Goal: Transaction & Acquisition: Purchase product/service

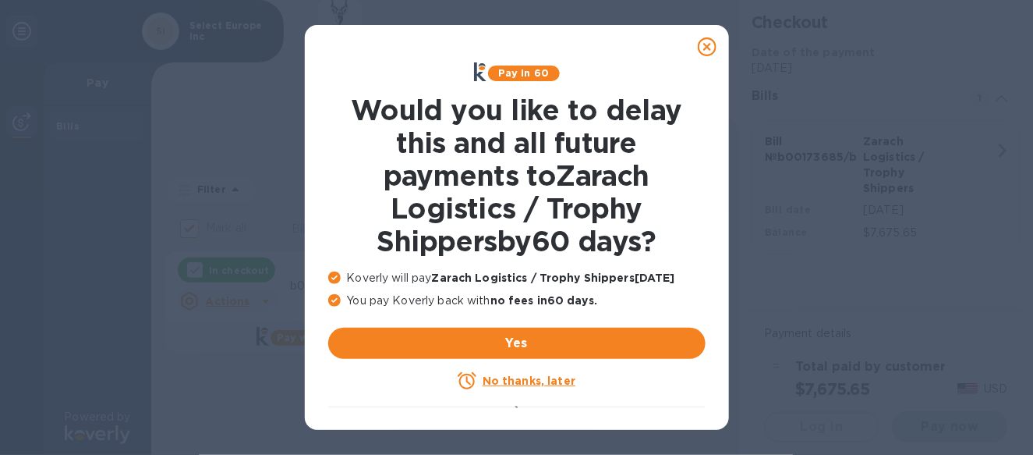
click at [516, 384] on u "No thanks, later" at bounding box center [529, 380] width 93 height 12
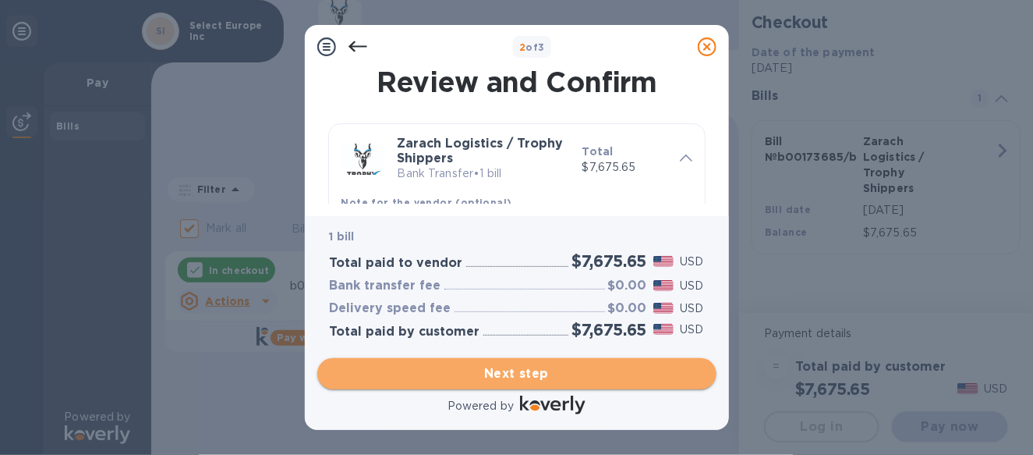
click at [509, 376] on span "Next step" at bounding box center [517, 373] width 374 height 19
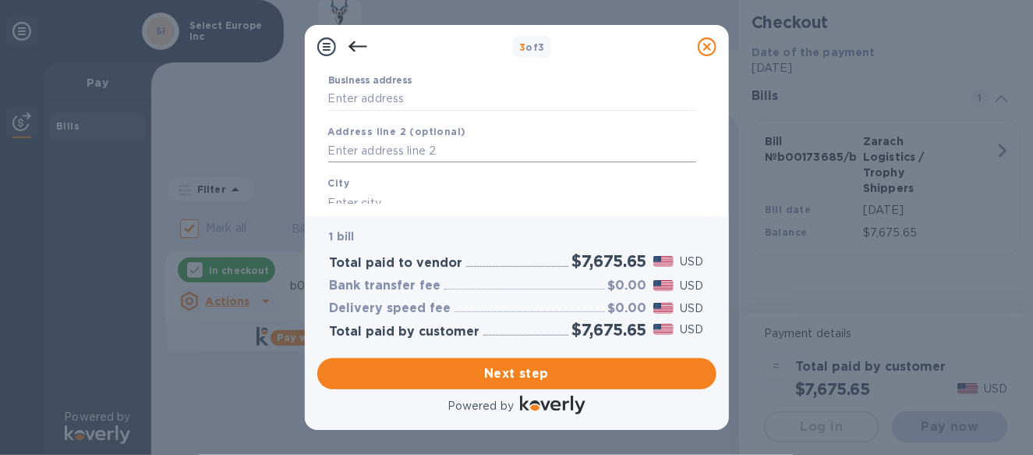
scroll to position [78, 0]
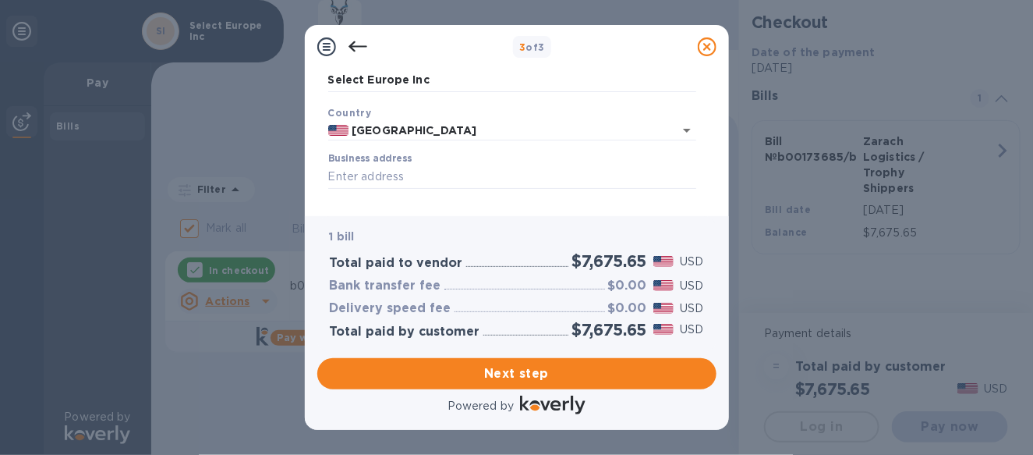
click at [393, 164] on div "Business address" at bounding box center [512, 171] width 368 height 36
click at [394, 171] on input "Business address" at bounding box center [512, 176] width 368 height 23
type input "[STREET_ADDRESS]"
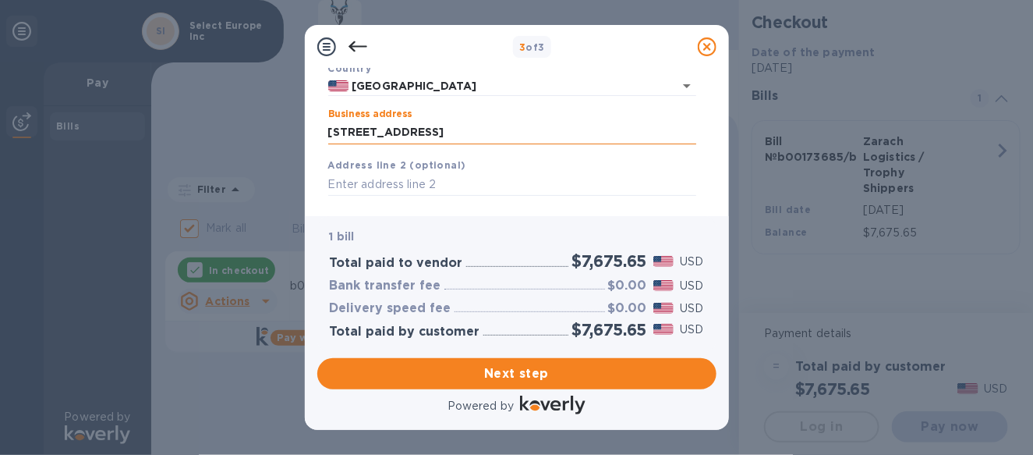
scroll to position [156, 0]
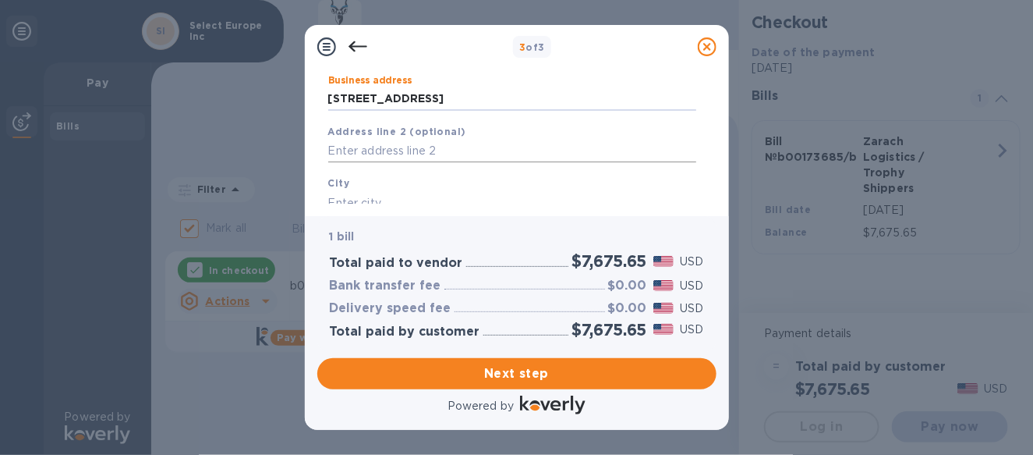
click at [400, 153] on input "text" at bounding box center [512, 151] width 368 height 23
type input "unit E"
drag, startPoint x: 423, startPoint y: 182, endPoint x: 416, endPoint y: 189, distance: 9.4
click at [419, 186] on div "City" at bounding box center [512, 194] width 380 height 52
click at [393, 195] on input "text" at bounding box center [512, 202] width 368 height 23
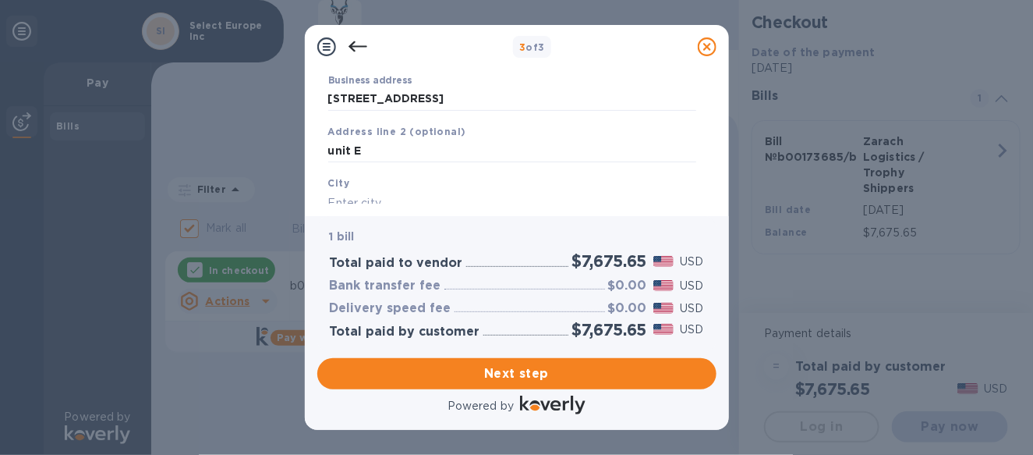
scroll to position [234, 0]
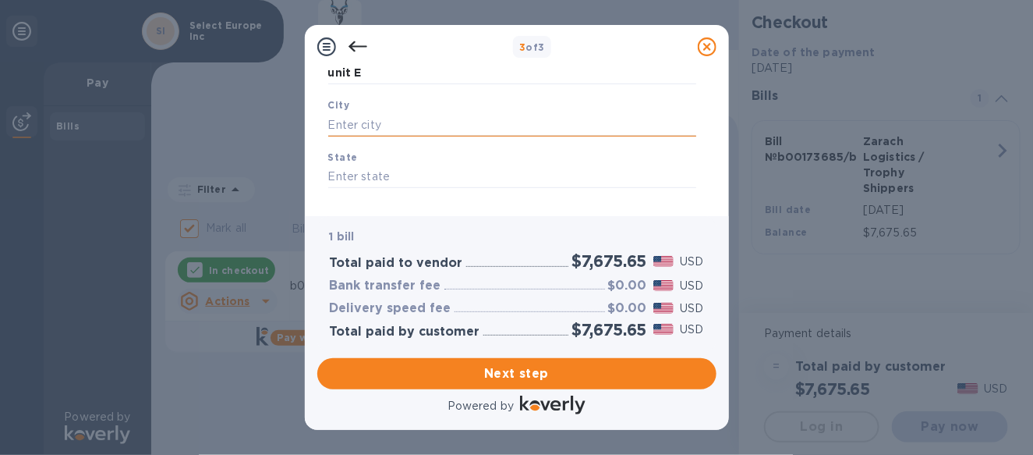
click at [355, 129] on input "text" at bounding box center [512, 124] width 368 height 23
type input "d"
type input "[GEOGRAPHIC_DATA]"
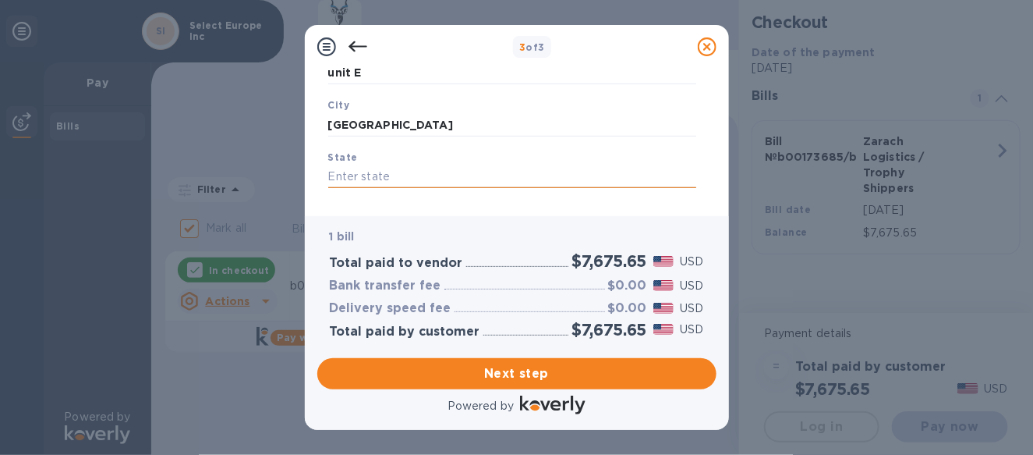
click at [363, 170] on input "text" at bounding box center [512, 176] width 368 height 23
type input "f"
type input "[US_STATE]"
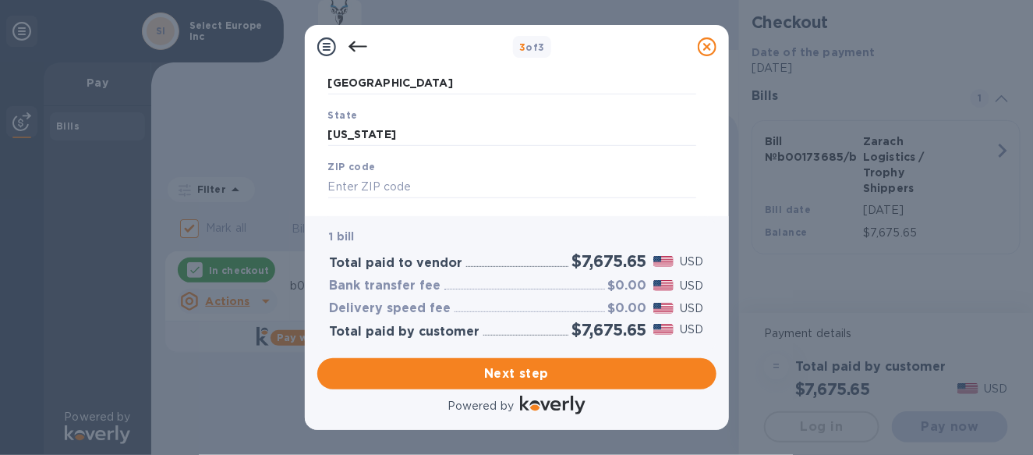
scroll to position [308, 0]
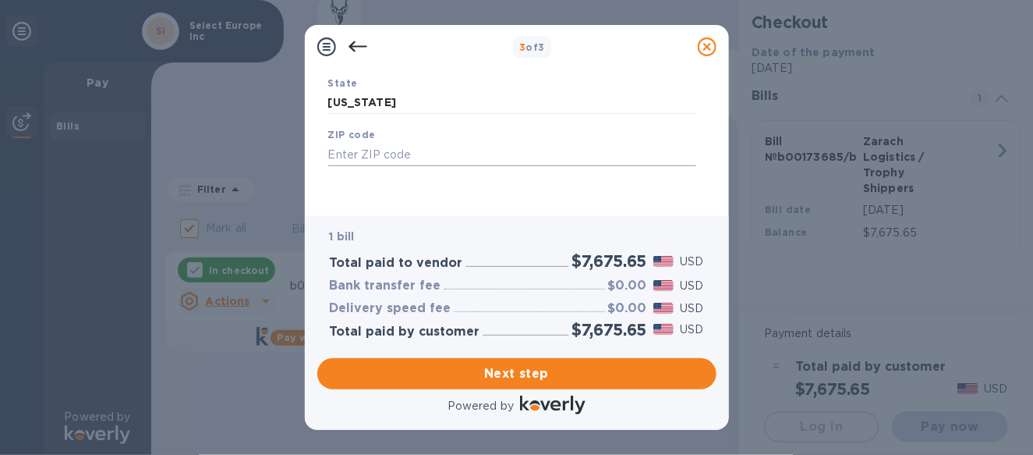
click at [398, 157] on input "text" at bounding box center [512, 154] width 368 height 23
type input "33442"
click at [494, 369] on span "Next step" at bounding box center [517, 373] width 374 height 19
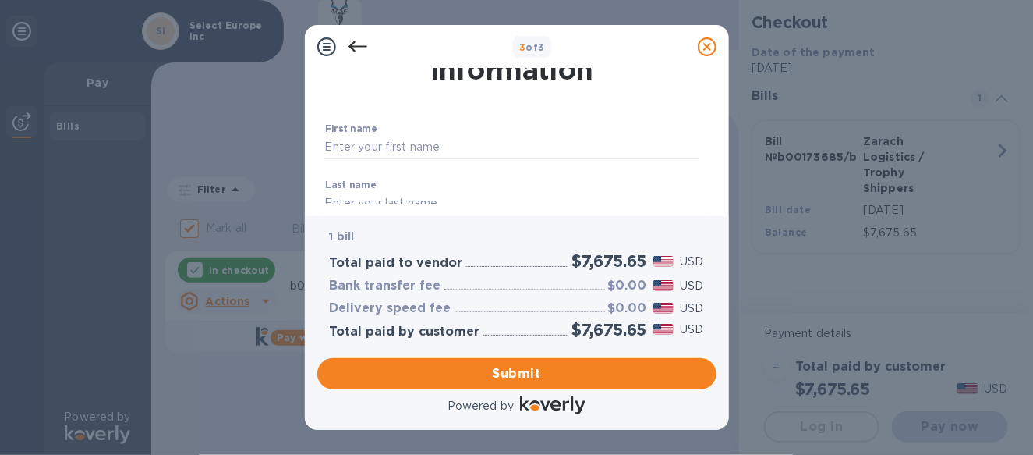
scroll to position [78, 0]
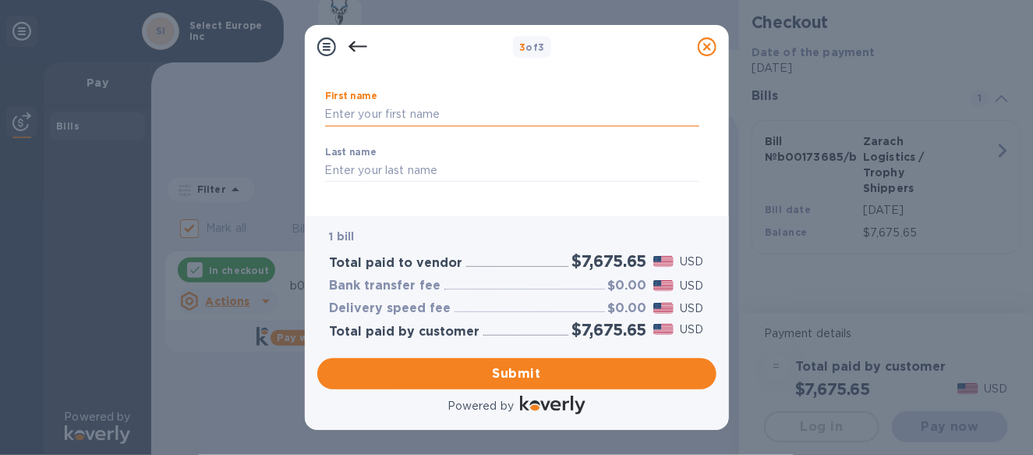
click at [394, 114] on input "text" at bounding box center [512, 114] width 374 height 23
type input "[PERSON_NAME]"
type input "Germakopoulos"
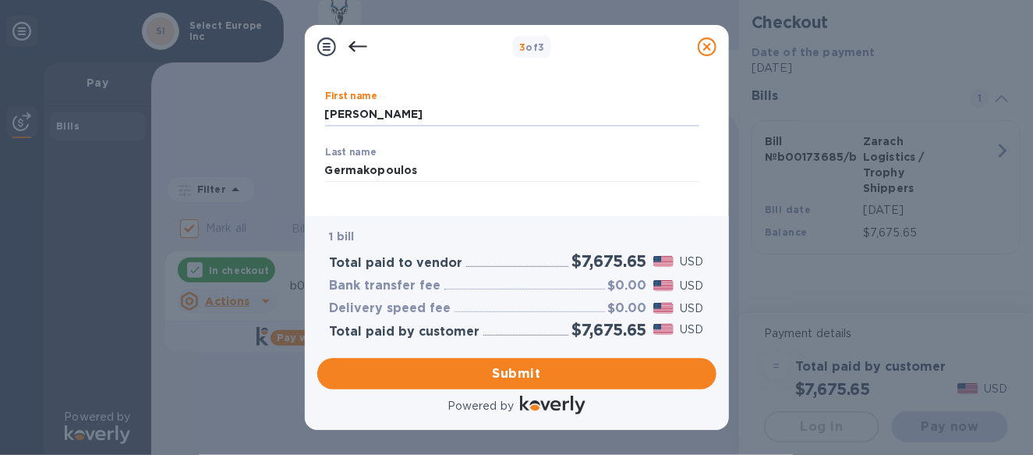
type input "7863761000"
type input "[PERSON_NAME][EMAIL_ADDRESS][DOMAIN_NAME]"
click at [432, 173] on input "Germakopoulos" at bounding box center [512, 170] width 374 height 23
type input "Germakopoulos Varol"
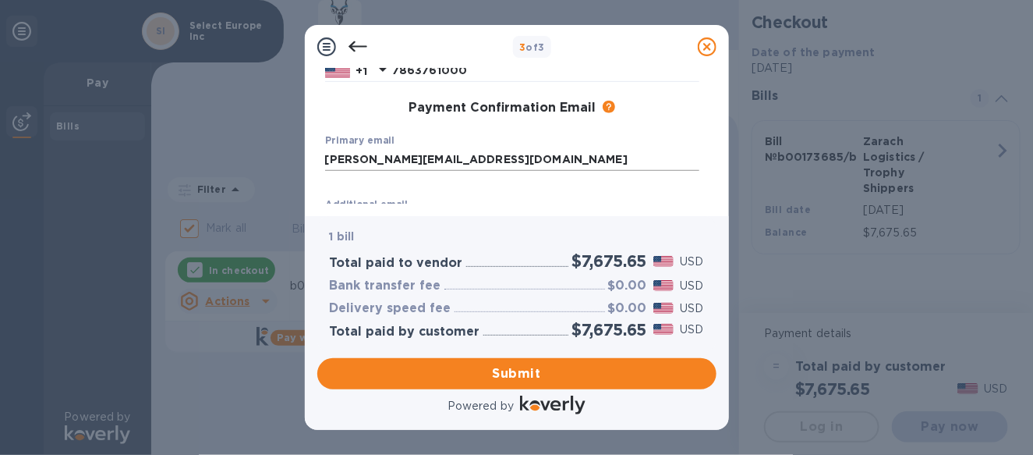
scroll to position [156, 0]
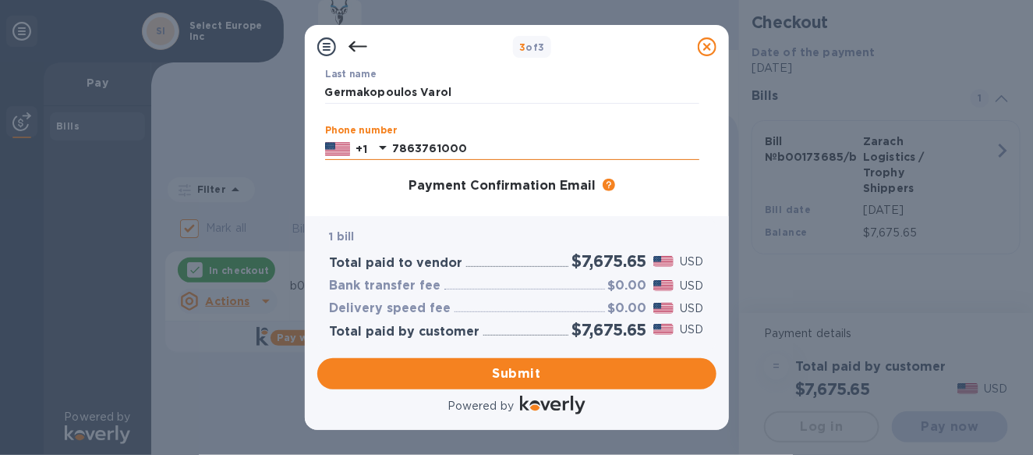
drag, startPoint x: 476, startPoint y: 153, endPoint x: 365, endPoint y: 145, distance: 111.8
click at [365, 145] on div "[PHONE_NUMBER]" at bounding box center [512, 148] width 374 height 23
type input "4079311820"
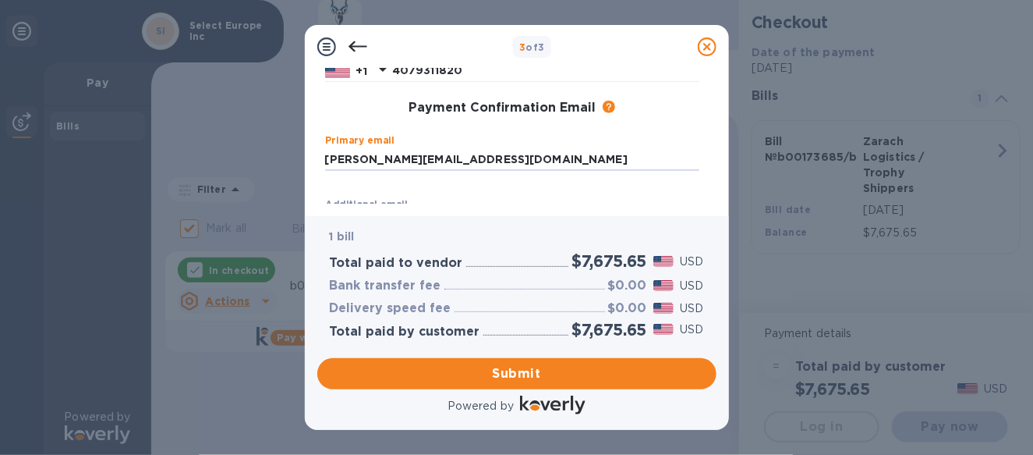
drag, startPoint x: 525, startPoint y: 164, endPoint x: 282, endPoint y: 171, distance: 243.3
click at [282, 171] on div "3 of 3 Payment Contact Information First name [PERSON_NAME] ​ Last name [PERSON…" at bounding box center [516, 227] width 1033 height 455
type input "[PERSON_NAME][EMAIL_ADDRESS][DOMAIN_NAME]"
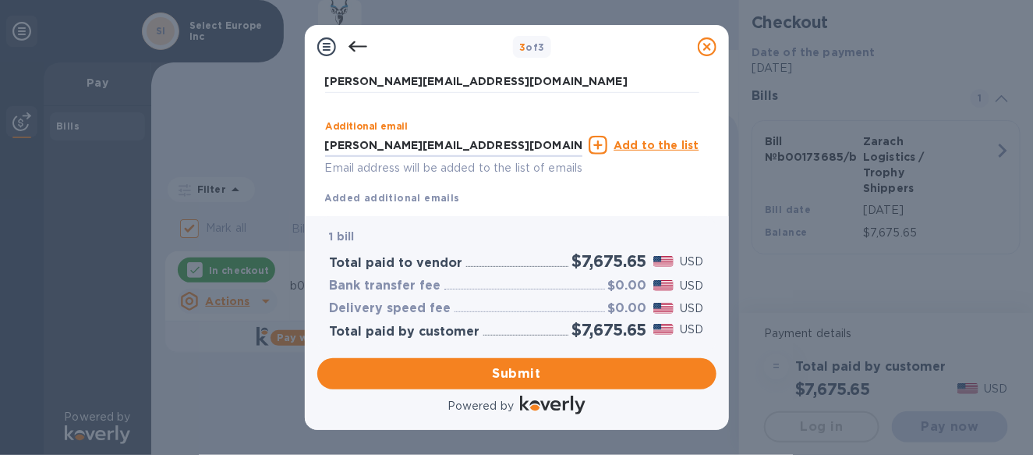
drag, startPoint x: 511, startPoint y: 147, endPoint x: 317, endPoint y: 160, distance: 194.5
click at [317, 160] on div "Payment Contact Information First name [PERSON_NAME] ​ Last name Germakopoulos …" at bounding box center [516, 136] width 399 height 135
type input "[PERSON_NAME][EMAIL_ADDRESS][DOMAIN_NAME]"
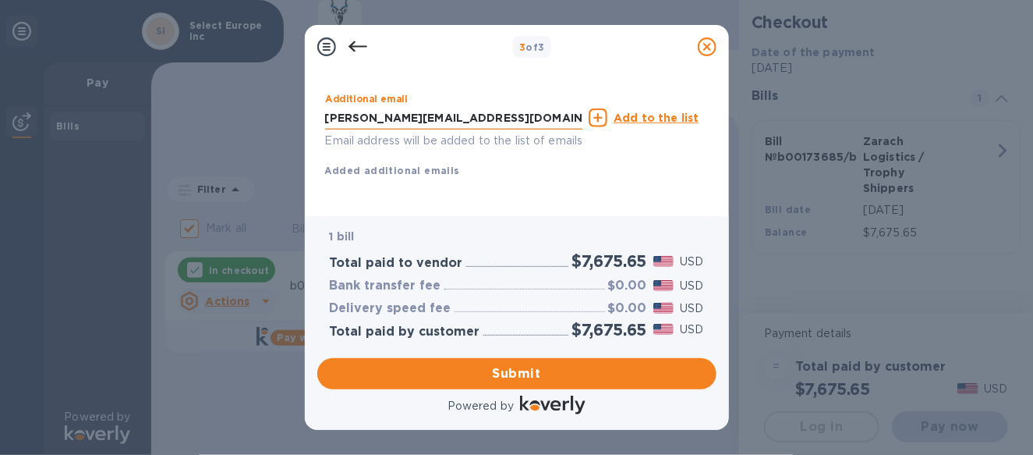
scroll to position [356, 0]
click at [502, 379] on span "Submit" at bounding box center [517, 373] width 374 height 19
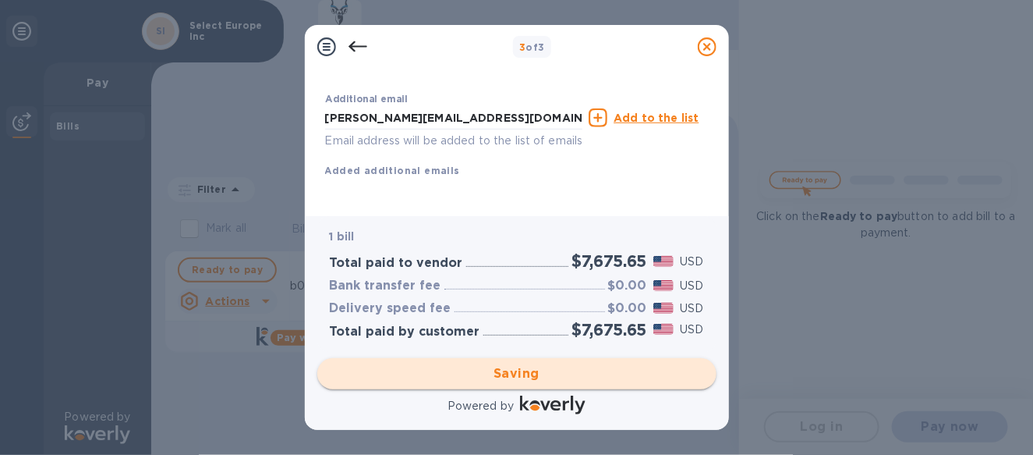
checkbox input "false"
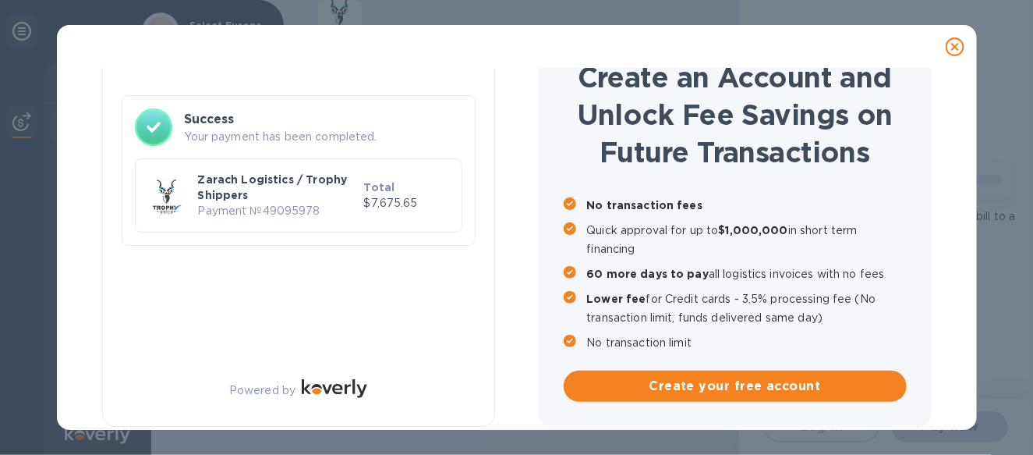
scroll to position [72, 0]
